Goal: Transaction & Acquisition: Purchase product/service

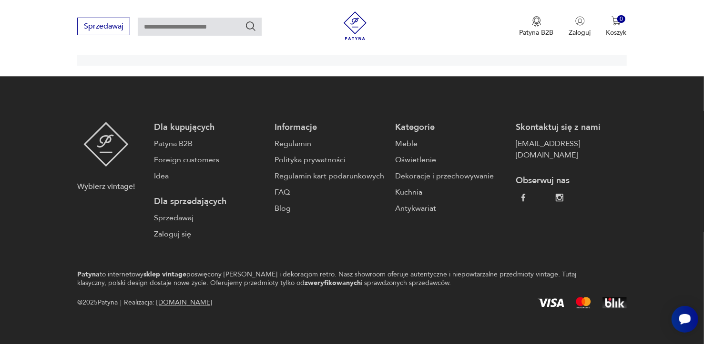
scroll to position [1425, 0]
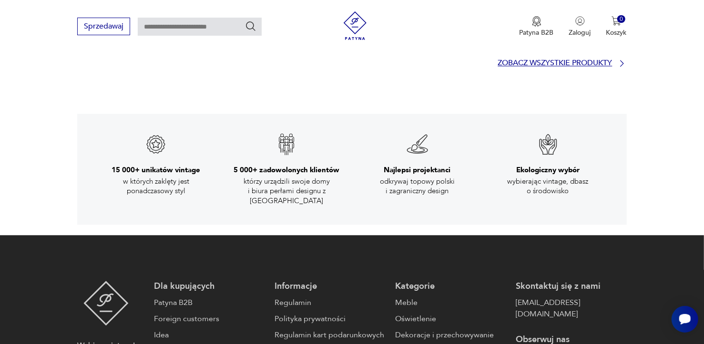
click at [622, 61] on icon at bounding box center [622, 64] width 10 height 10
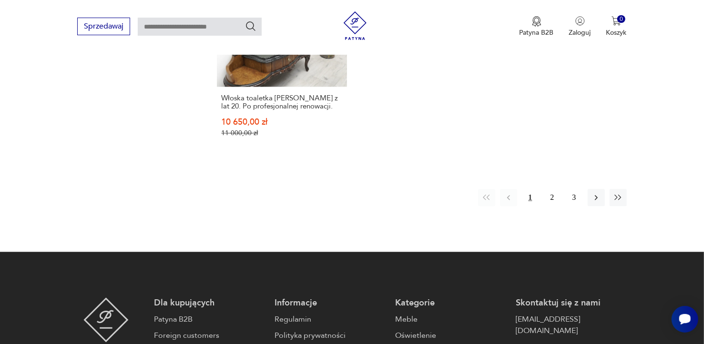
scroll to position [1467, 0]
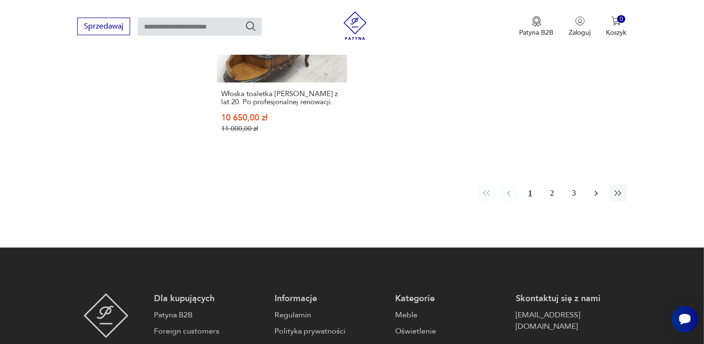
click at [593, 190] on icon "button" at bounding box center [596, 194] width 10 height 10
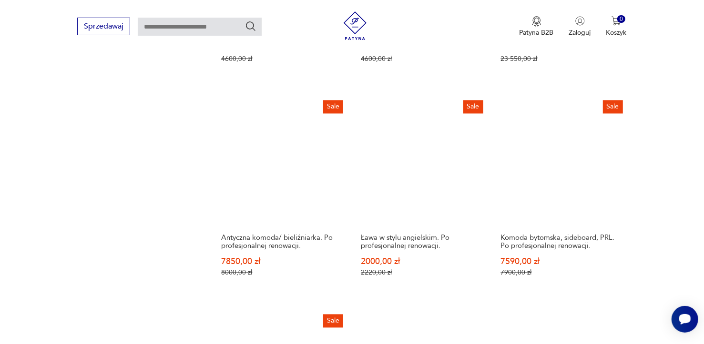
scroll to position [1307, 0]
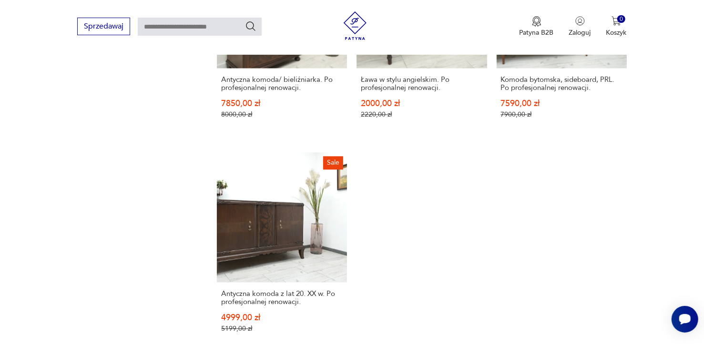
drag, startPoint x: 542, startPoint y: 192, endPoint x: 534, endPoint y: 194, distance: 8.9
drag, startPoint x: 534, startPoint y: 194, endPoint x: 515, endPoint y: 197, distance: 18.7
drag, startPoint x: 270, startPoint y: 235, endPoint x: 255, endPoint y: 227, distance: 16.2
click at [269, 235] on link "Sale Antyczna komoda z lat 20. XX w. Po profesjonalnej renowacji. 4999,00 zł 51…" at bounding box center [282, 251] width 130 height 199
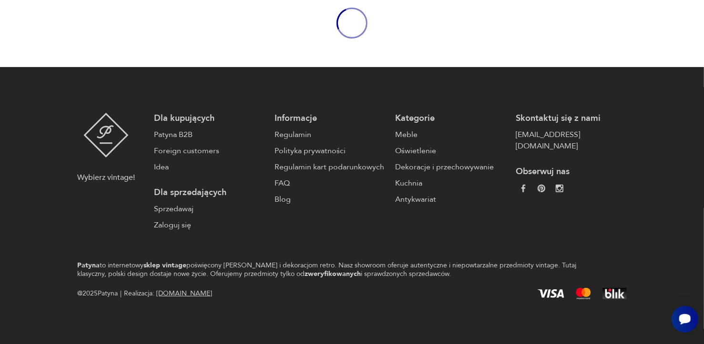
scroll to position [48, 0]
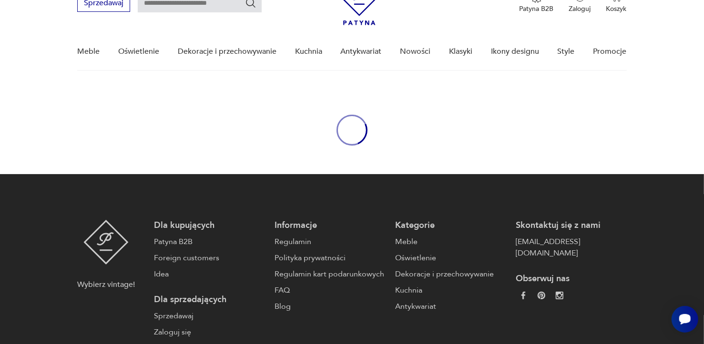
click at [255, 227] on body "Cenimy prywatność użytkowników Używamy plików cookie, aby poprawić jakość przeg…" at bounding box center [352, 202] width 704 height 501
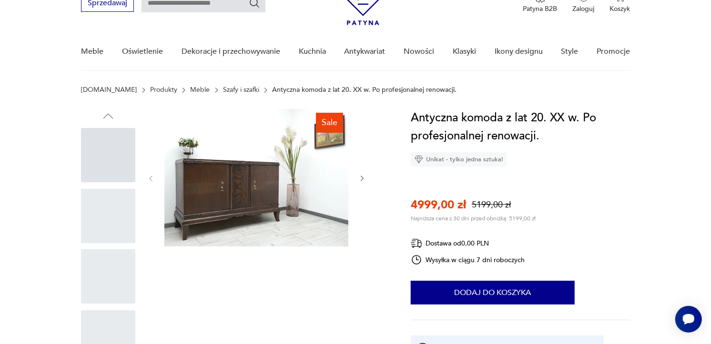
scroll to position [0, 0]
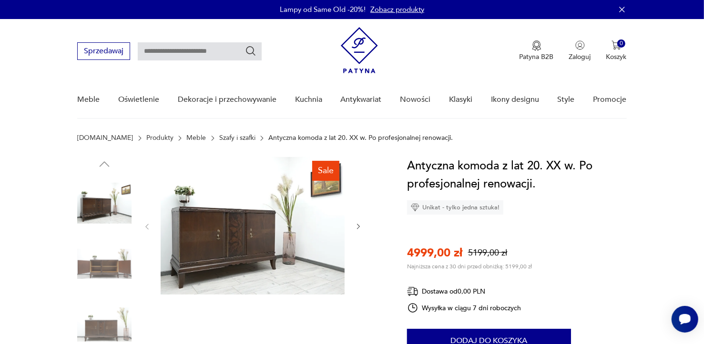
click at [247, 217] on img at bounding box center [253, 226] width 184 height 138
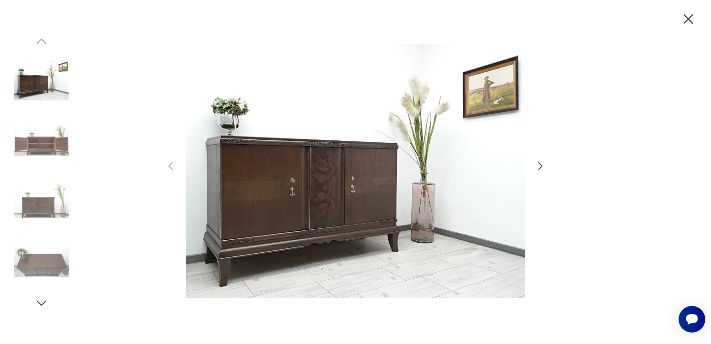
click at [247, 217] on img at bounding box center [355, 170] width 339 height 275
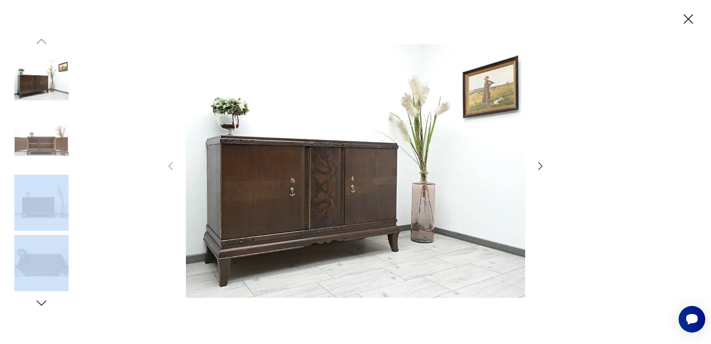
drag, startPoint x: 152, startPoint y: 238, endPoint x: 144, endPoint y: 232, distance: 10.2
click at [144, 232] on div at bounding box center [355, 172] width 711 height 344
click at [540, 164] on icon "button" at bounding box center [540, 166] width 4 height 8
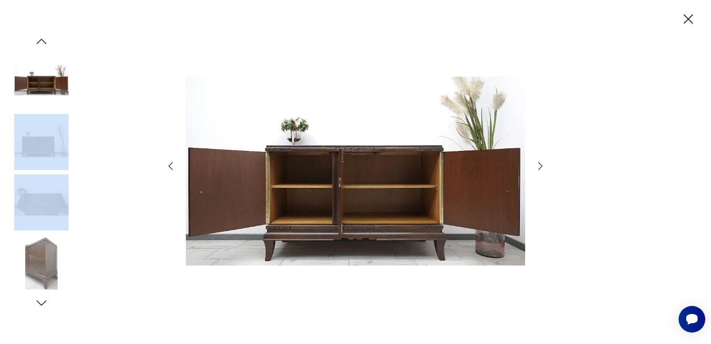
click at [540, 163] on icon "button" at bounding box center [540, 166] width 11 height 11
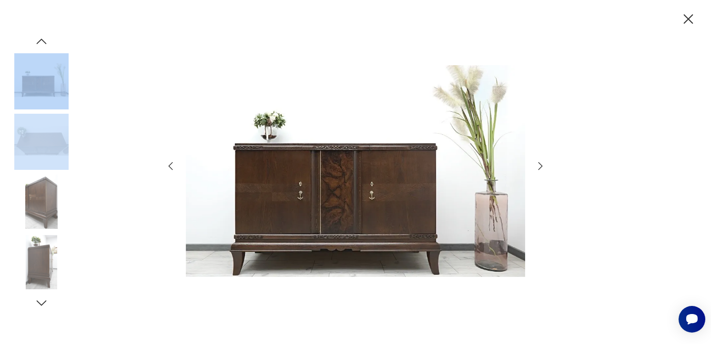
click at [540, 163] on icon "button" at bounding box center [540, 166] width 11 height 11
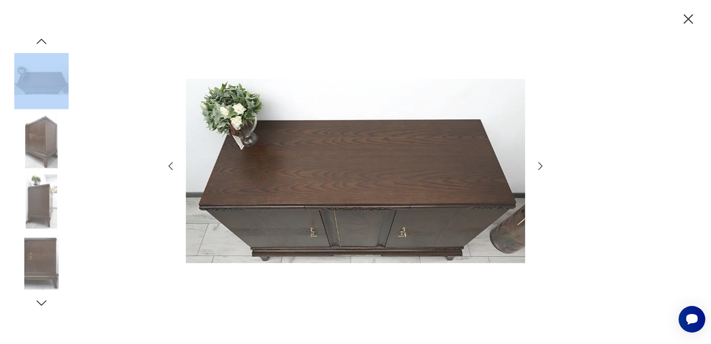
click at [540, 163] on icon "button" at bounding box center [540, 166] width 11 height 11
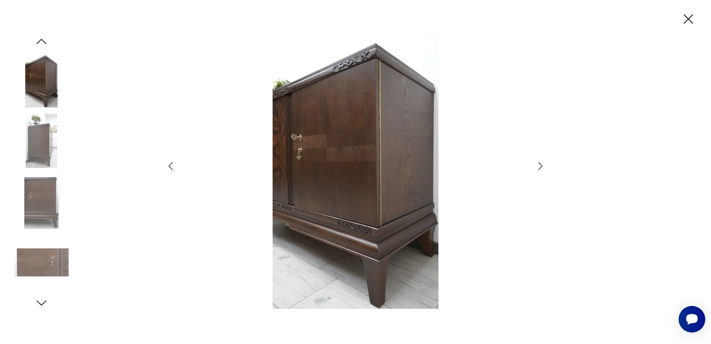
click at [540, 163] on icon "button" at bounding box center [540, 166] width 11 height 11
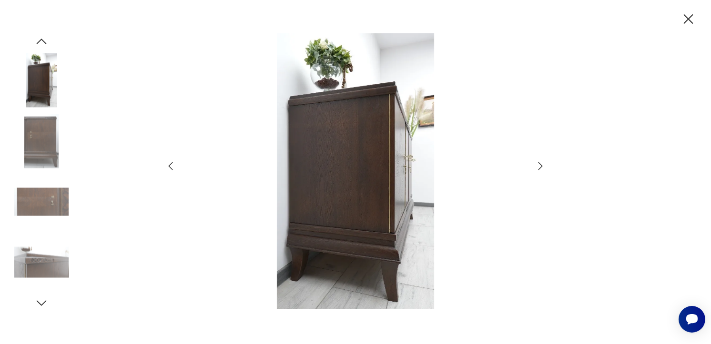
click at [540, 163] on icon "button" at bounding box center [540, 166] width 11 height 11
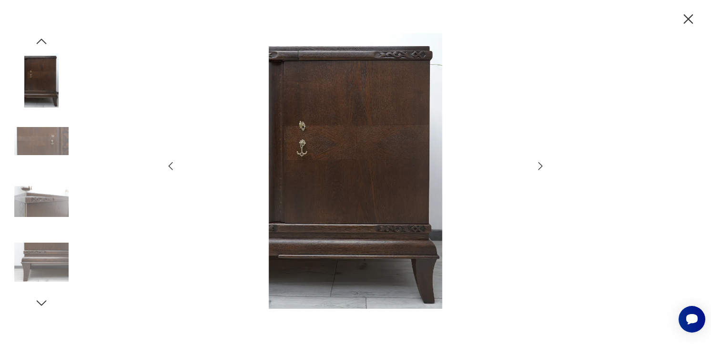
click at [540, 163] on icon "button" at bounding box center [540, 166] width 11 height 11
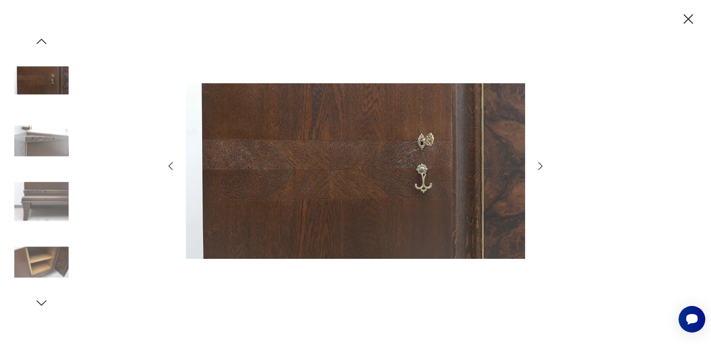
click at [540, 163] on icon "button" at bounding box center [540, 166] width 11 height 11
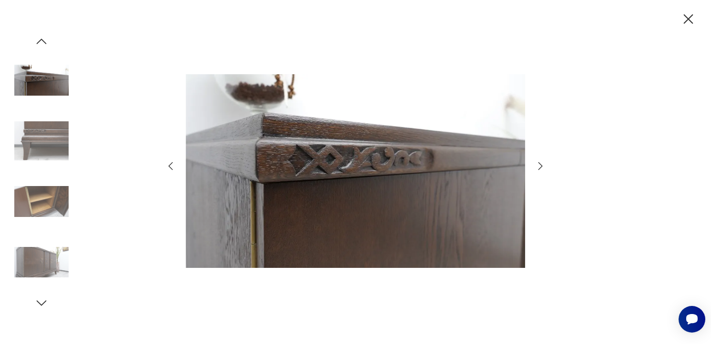
click at [540, 163] on icon "button" at bounding box center [540, 166] width 11 height 11
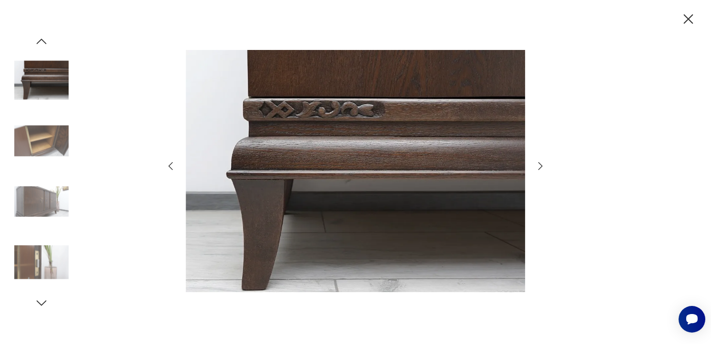
click at [540, 163] on icon "button" at bounding box center [540, 166] width 11 height 11
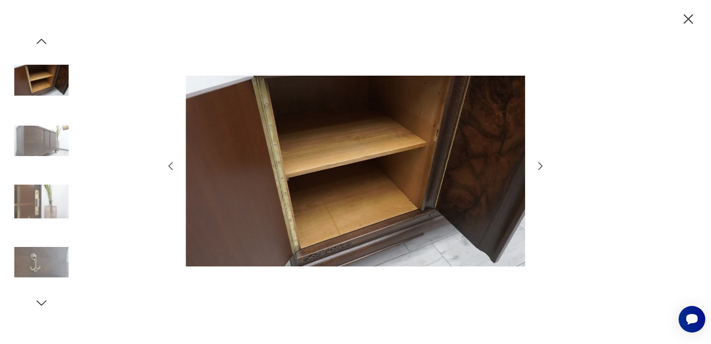
click at [540, 163] on icon "button" at bounding box center [540, 166] width 11 height 11
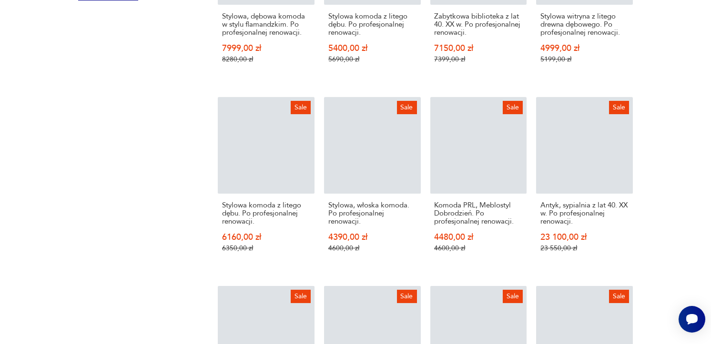
scroll to position [1142, 0]
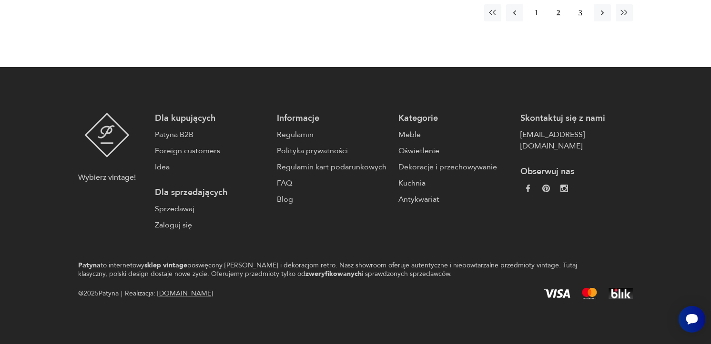
drag, startPoint x: 110, startPoint y: 0, endPoint x: 583, endPoint y: 13, distance: 473.8
click at [583, 13] on button "3" at bounding box center [580, 12] width 17 height 17
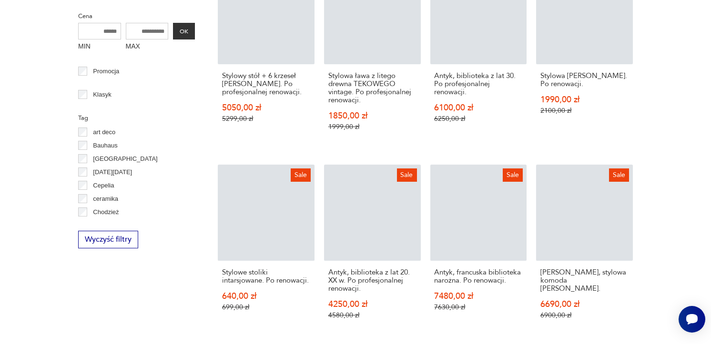
scroll to position [196, 0]
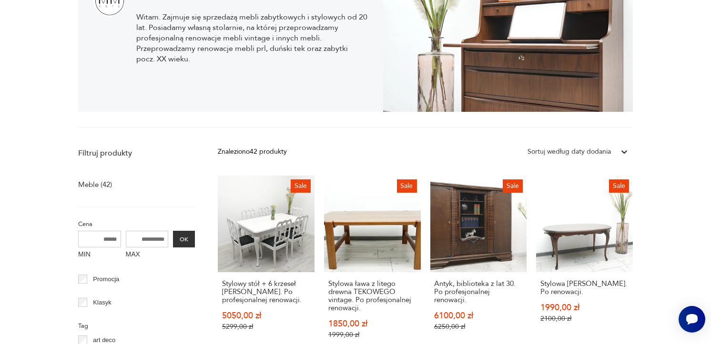
click at [573, 269] on link "Sale Stylowa [PERSON_NAME]. Po renowacji. 1990,00 zł 2100,00 zł" at bounding box center [584, 267] width 97 height 182
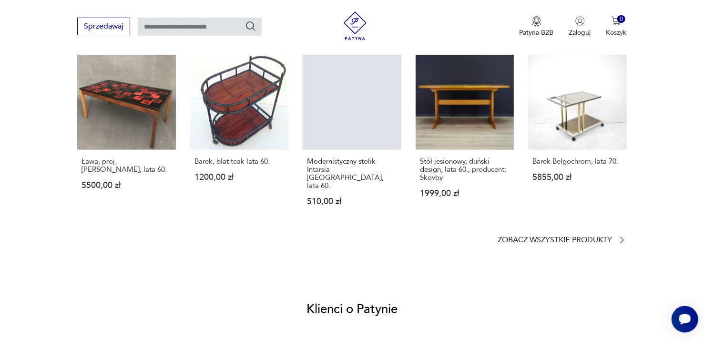
scroll to position [953, 0]
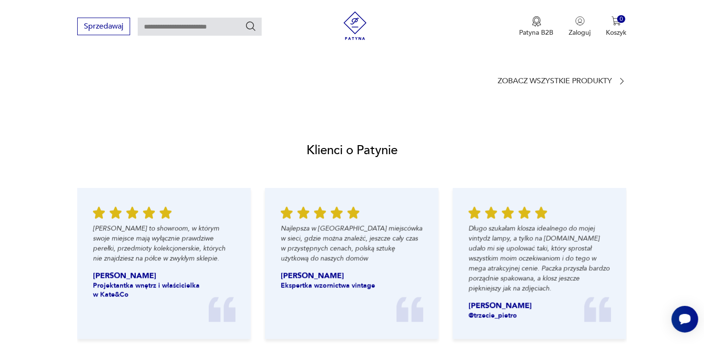
drag, startPoint x: 567, startPoint y: 223, endPoint x: 538, endPoint y: 200, distance: 36.9
drag, startPoint x: 538, startPoint y: 200, endPoint x: 394, endPoint y: 158, distance: 150.2
